Goal: Check status: Check status

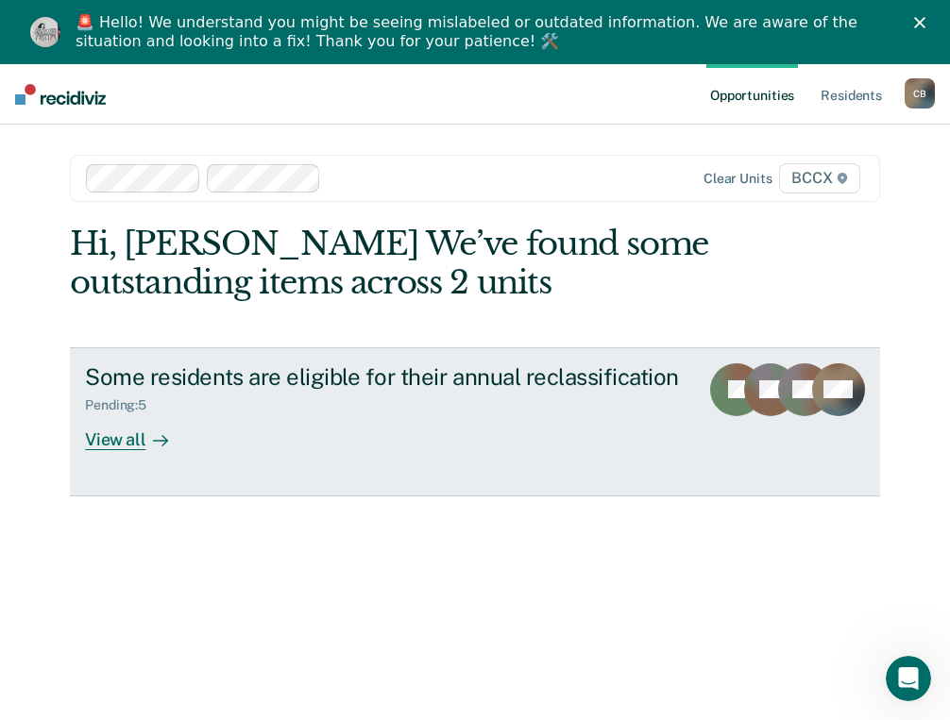
click at [113, 439] on div "View all" at bounding box center [138, 431] width 106 height 37
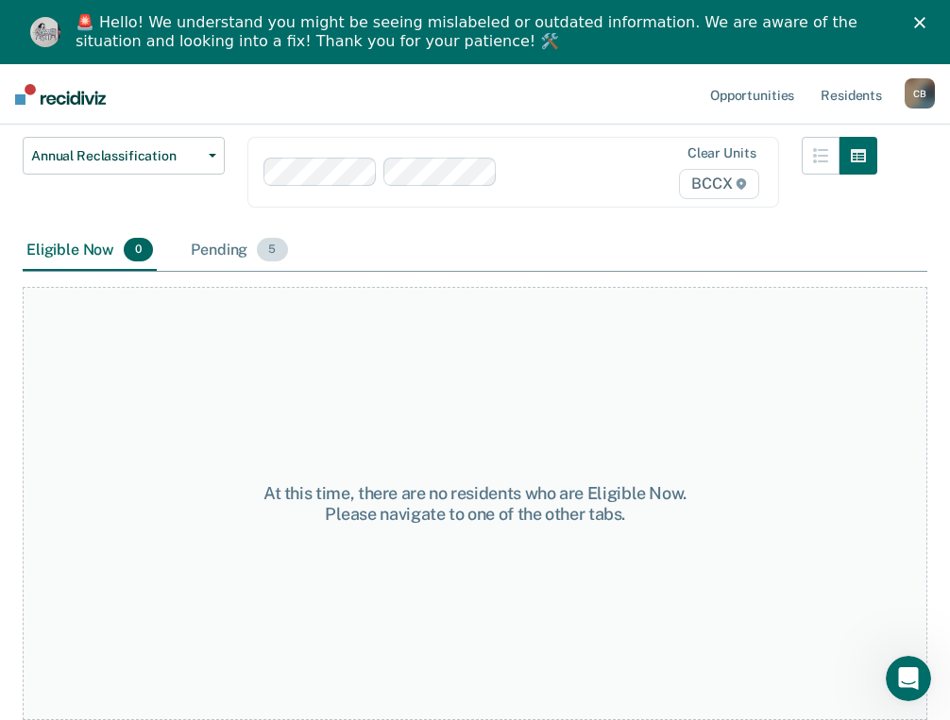
click at [242, 254] on div "Pending 5" at bounding box center [239, 251] width 104 height 42
